Goal: Task Accomplishment & Management: Use online tool/utility

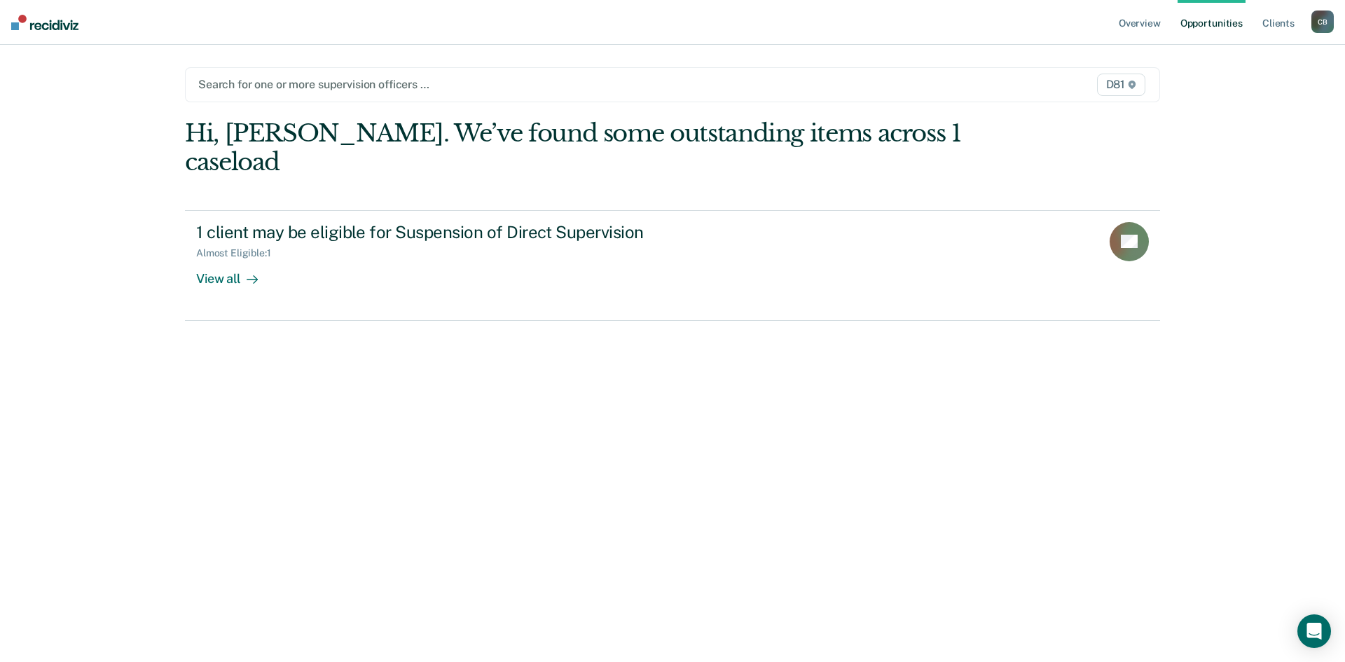
click at [298, 68] on div "Search for one or more supervision officers … D81" at bounding box center [672, 84] width 975 height 35
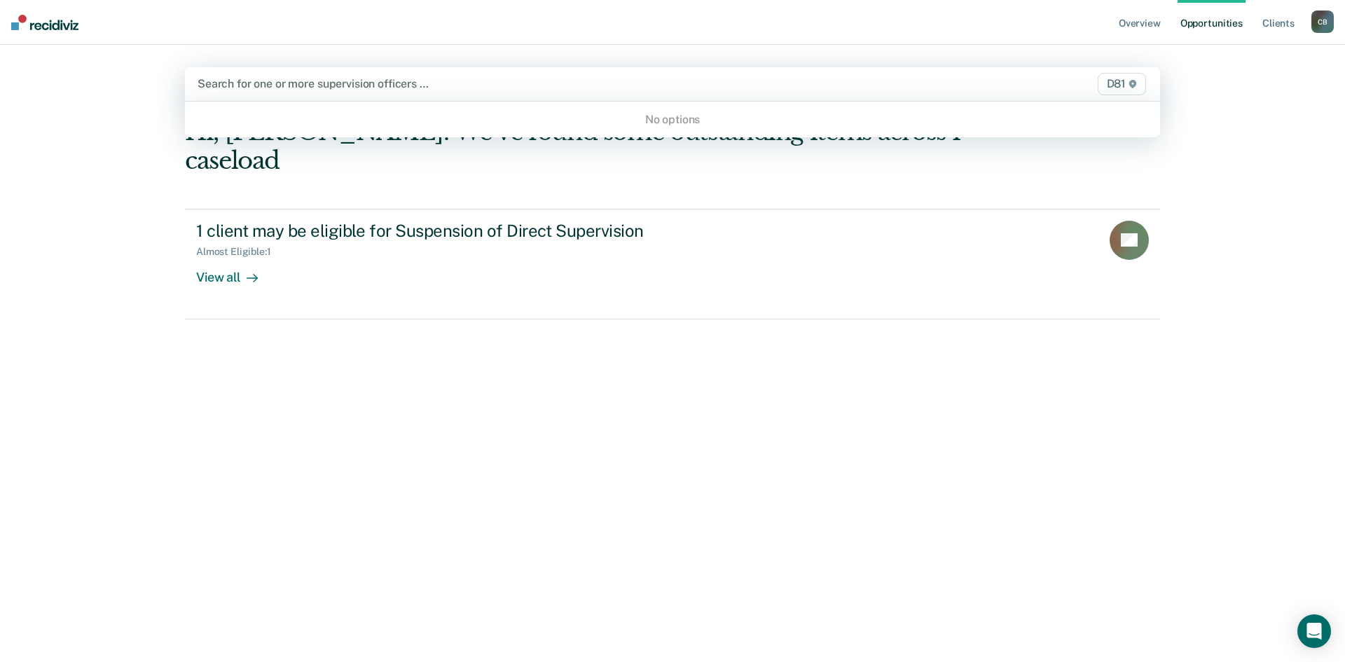
click at [298, 88] on div at bounding box center [530, 84] width 664 height 16
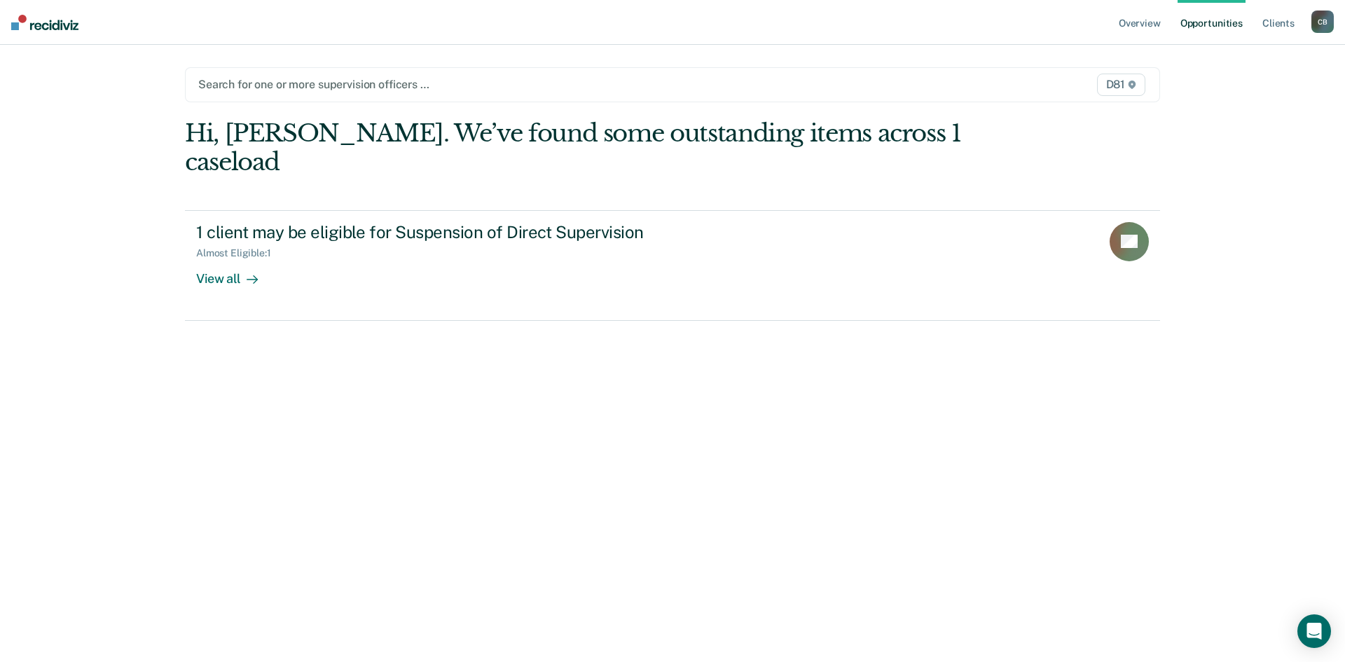
click at [298, 88] on div at bounding box center [529, 84] width 663 height 16
click at [1281, 27] on link "Client s" at bounding box center [1279, 22] width 38 height 45
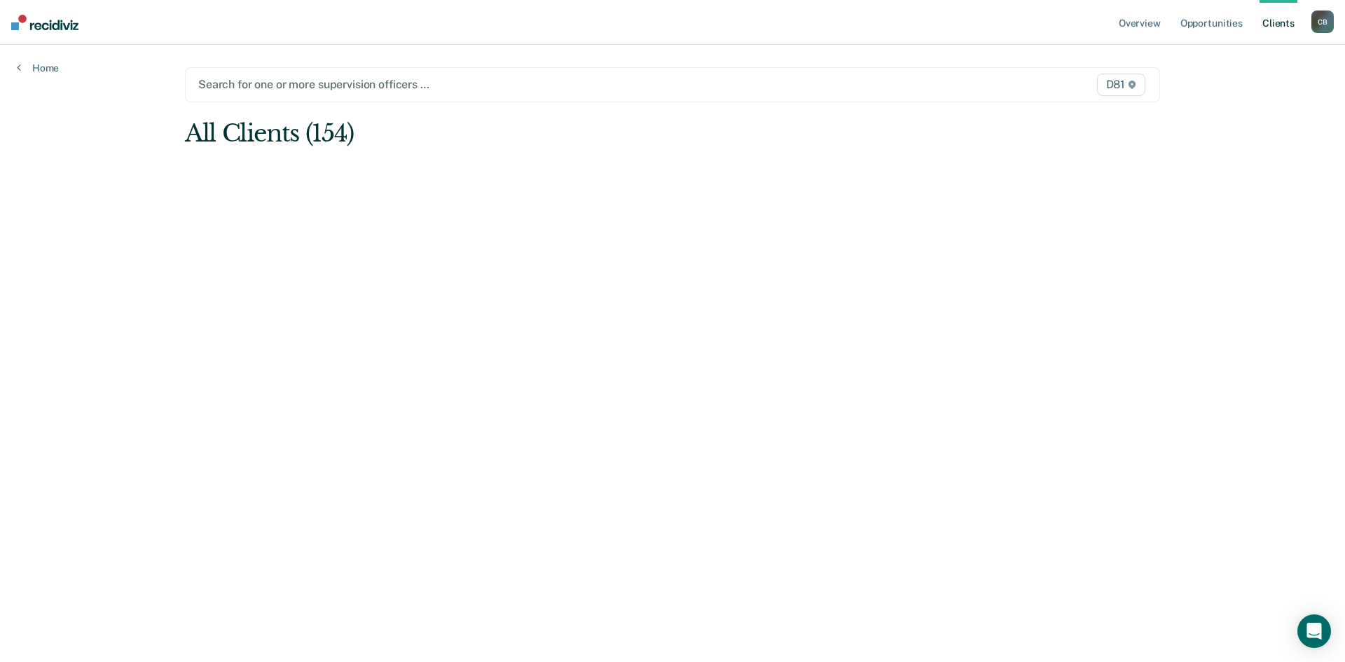
click at [1320, 23] on div "C B" at bounding box center [1322, 22] width 22 height 22
click at [1229, 97] on div "Profile How it works Log Out" at bounding box center [1266, 74] width 135 height 69
click at [1232, 86] on link "Log Out" at bounding box center [1266, 92] width 113 height 12
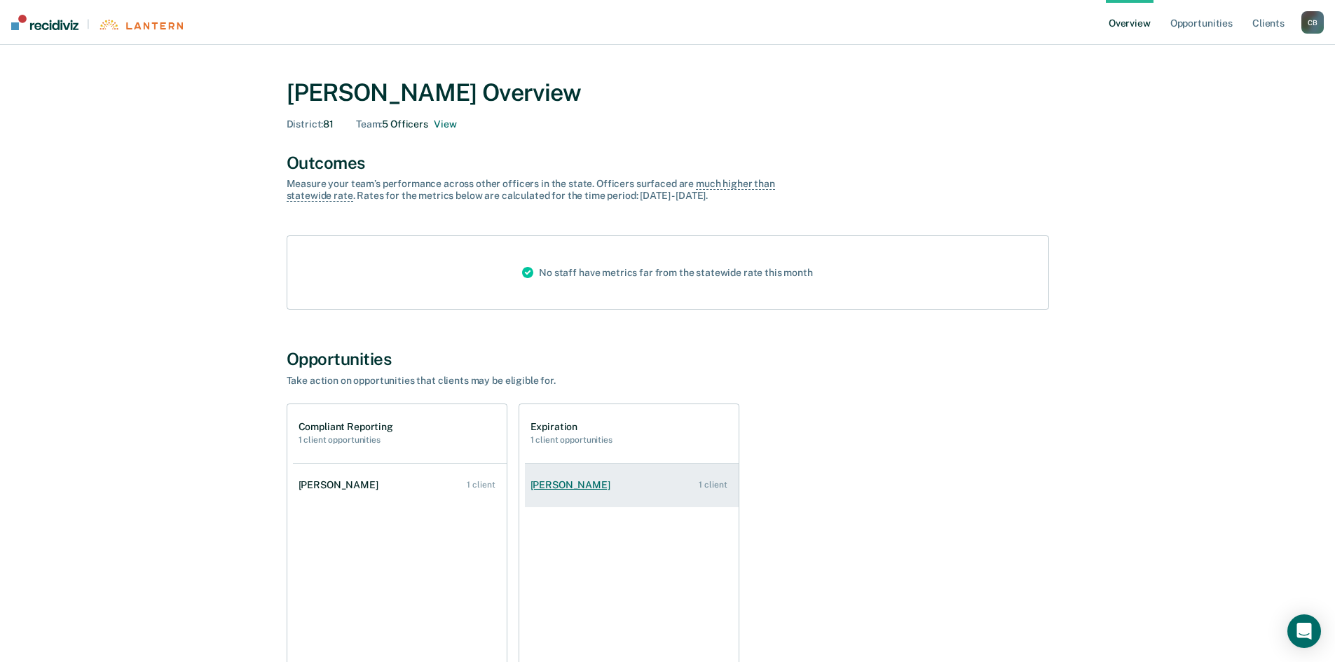
click at [556, 492] on link "Dwight Drayton 1 client" at bounding box center [632, 485] width 214 height 40
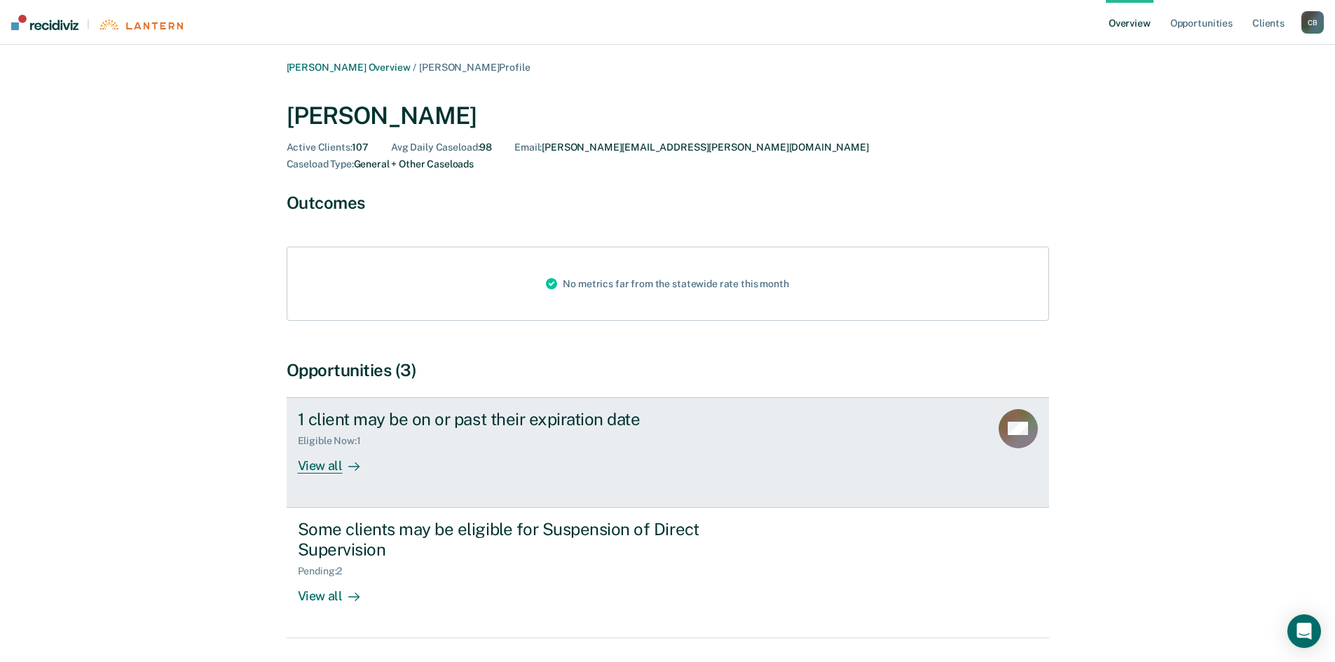
click at [312, 457] on link "1 client may be on or past their expiration date Eligible Now : 1 View all ME" at bounding box center [668, 452] width 762 height 111
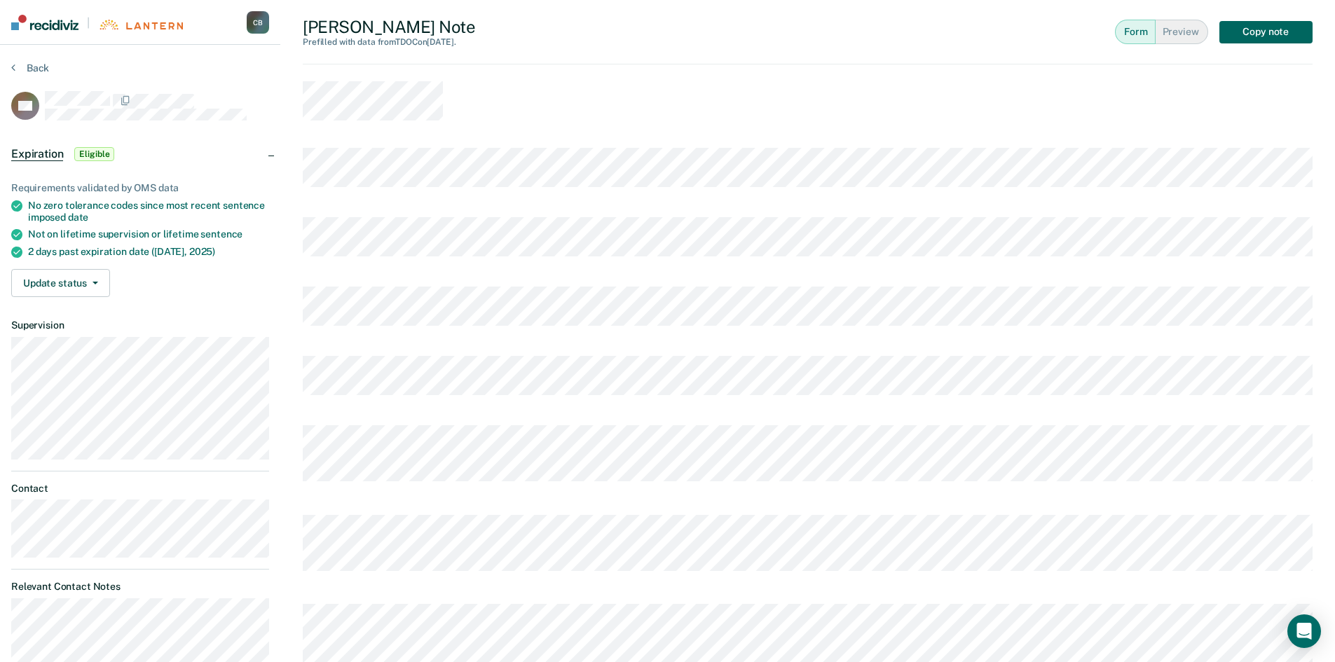
click at [1255, 39] on button "Copy note" at bounding box center [1265, 32] width 93 height 22
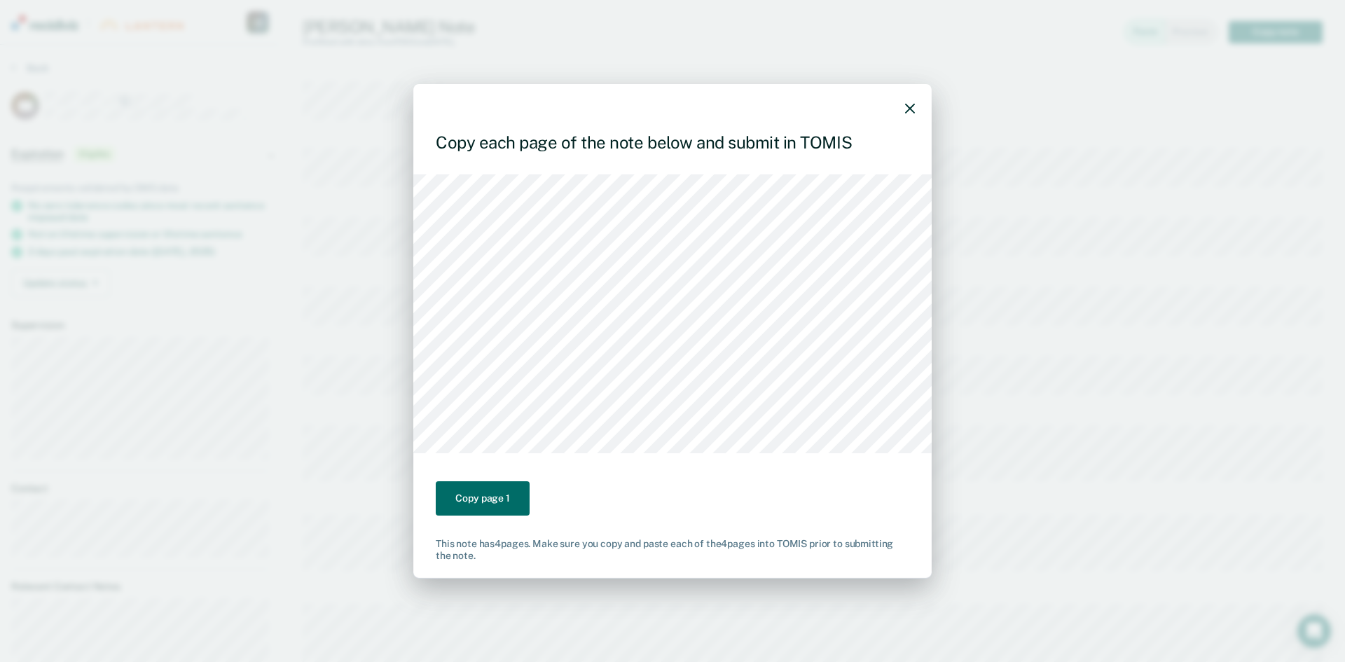
click at [909, 102] on button "button" at bounding box center [910, 108] width 10 height 12
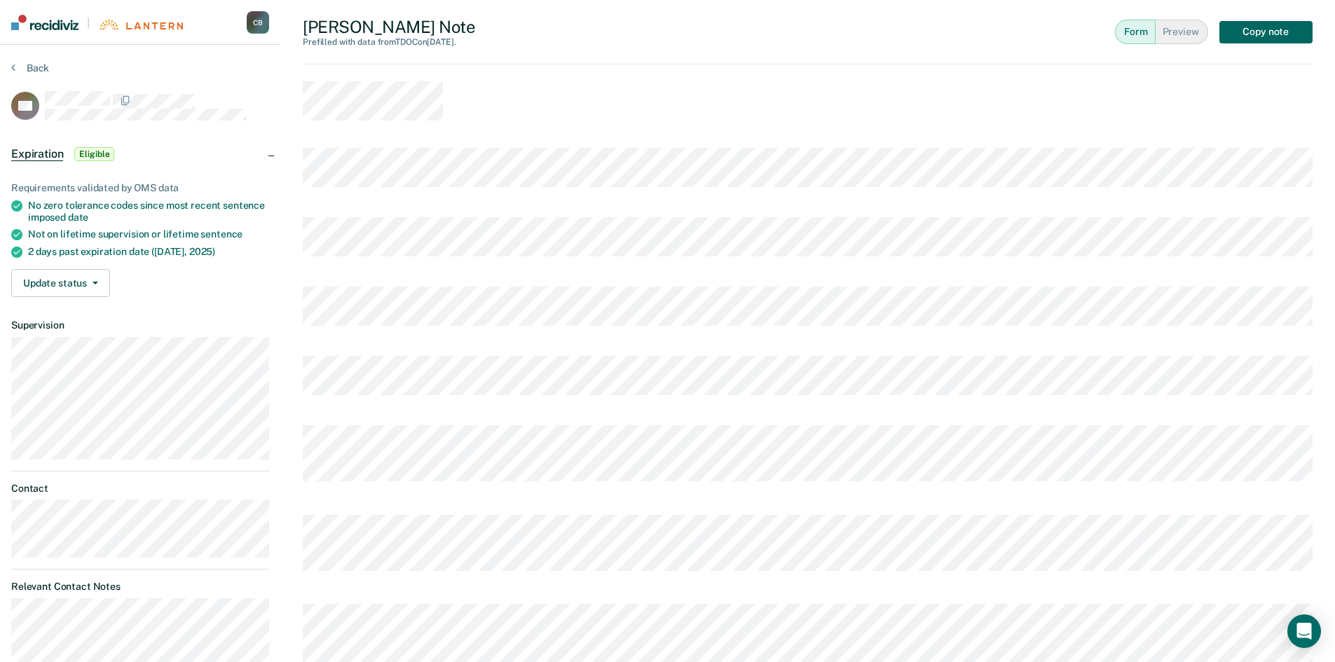
click at [1248, 27] on button "Copy note" at bounding box center [1265, 32] width 93 height 22
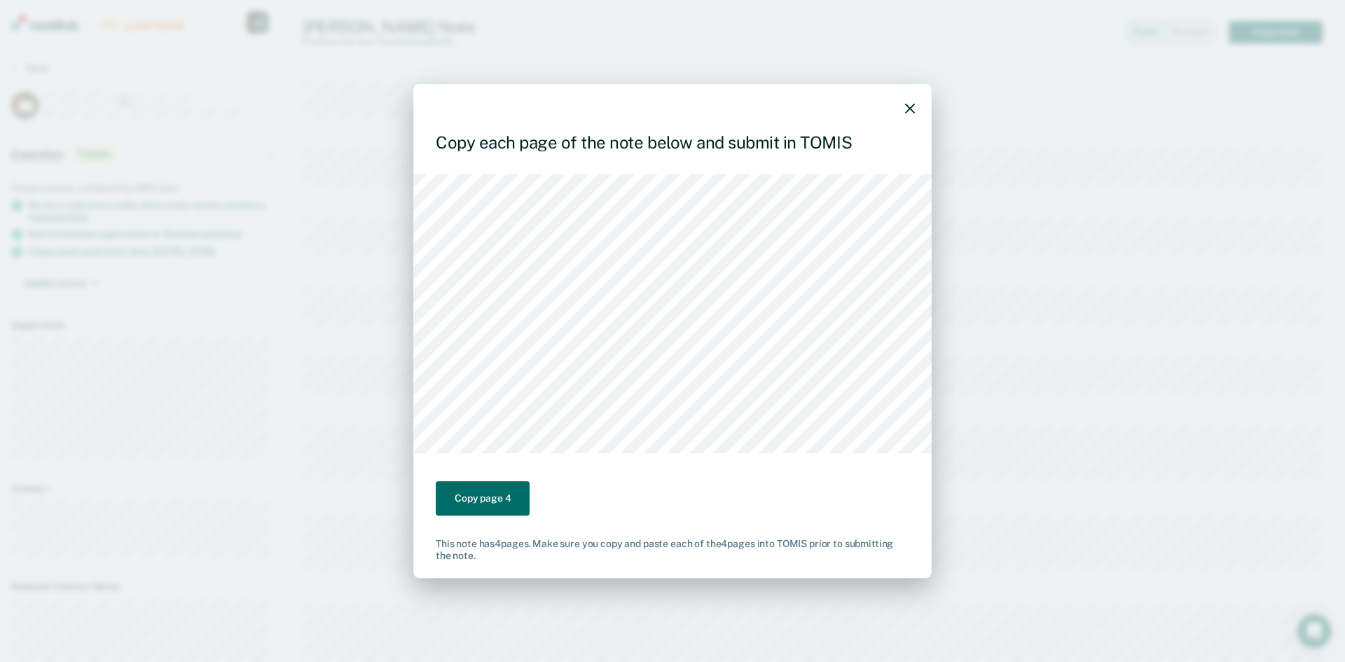
click at [1227, 320] on div "Copy each page of the note below and submit in TOMIS Copy page 4 This note has …" at bounding box center [672, 331] width 1345 height 662
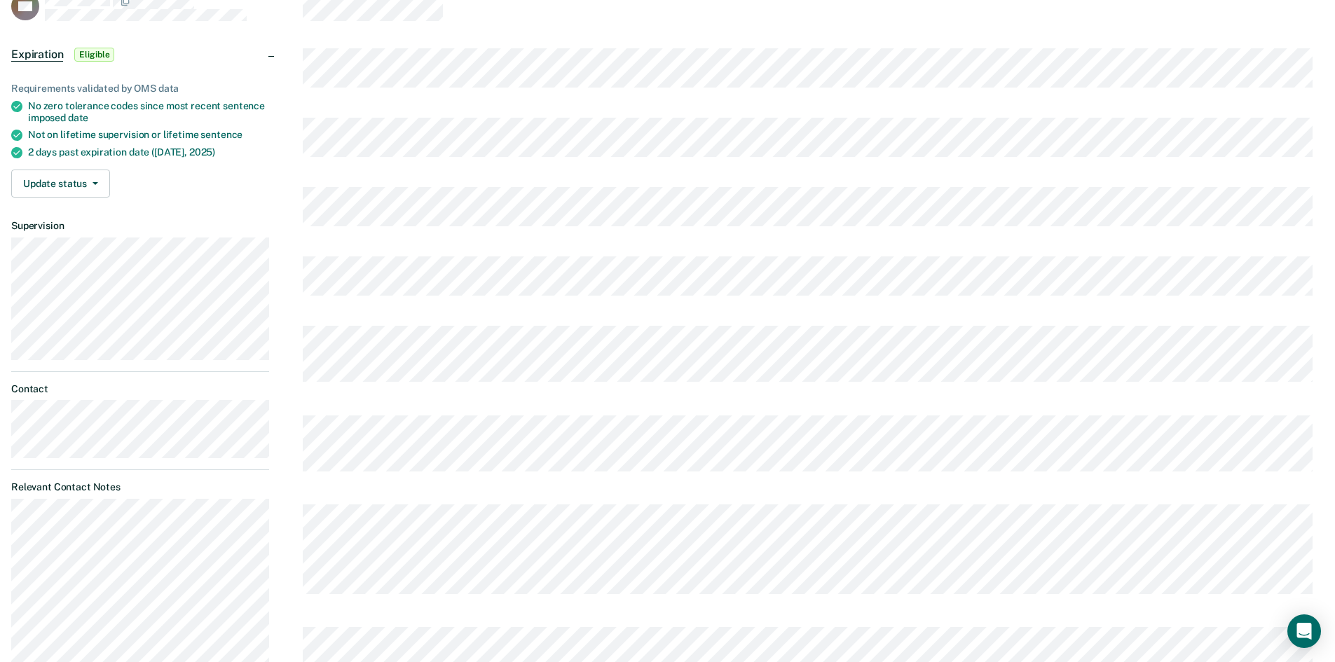
scroll to position [420, 0]
